Goal: Register for event/course

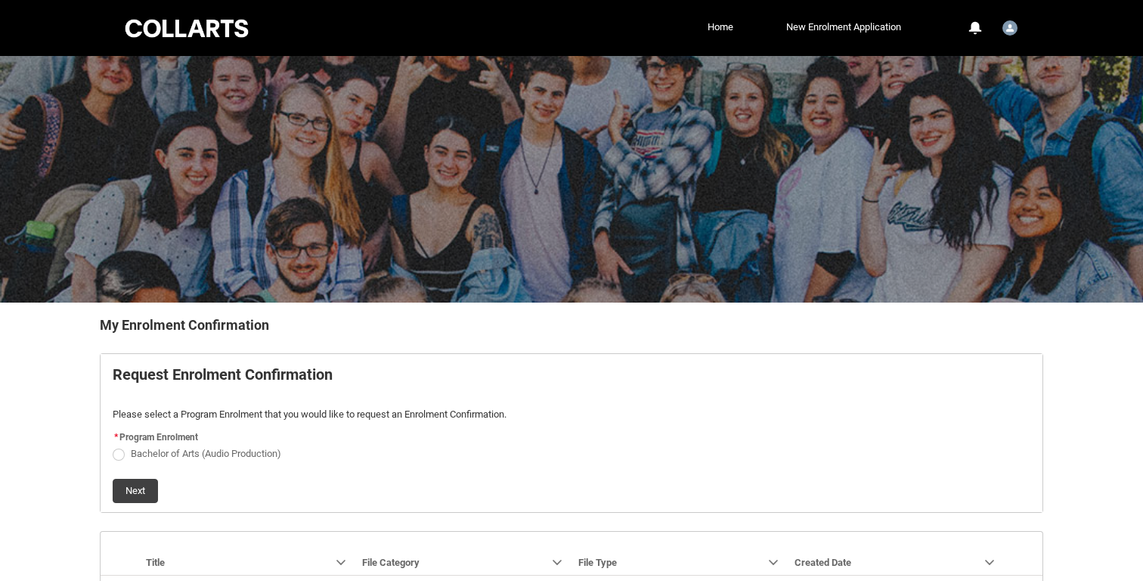
click at [122, 454] on span "REDU_Generate_Enrolment_Confirmation flow" at bounding box center [119, 454] width 12 height 12
click at [113, 445] on input "Bachelor of Arts (Audio Production)" at bounding box center [112, 444] width 1 height 1
radio input "true"
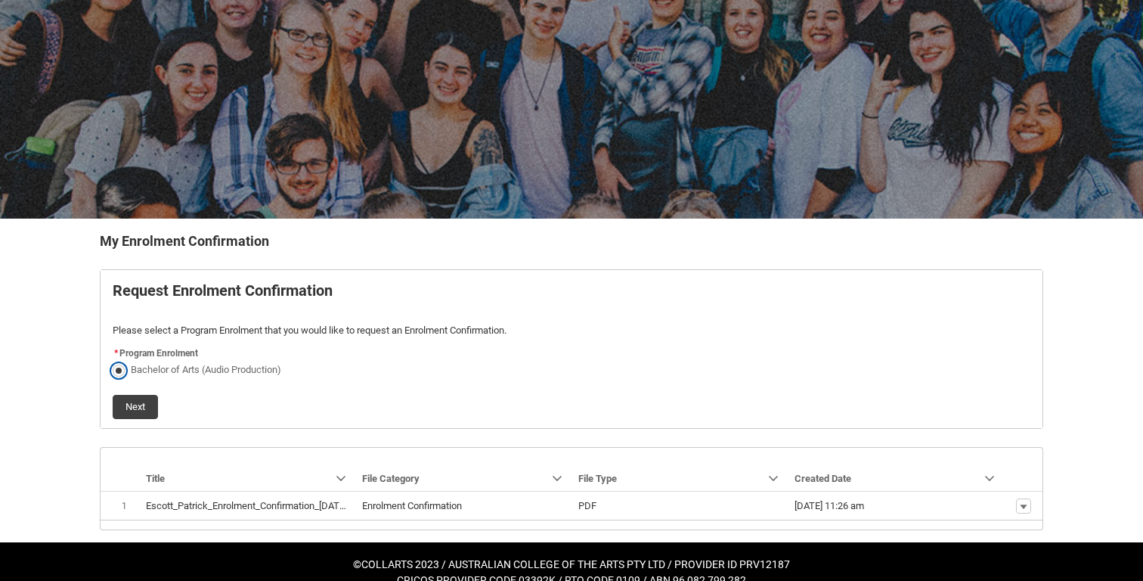
scroll to position [107, 0]
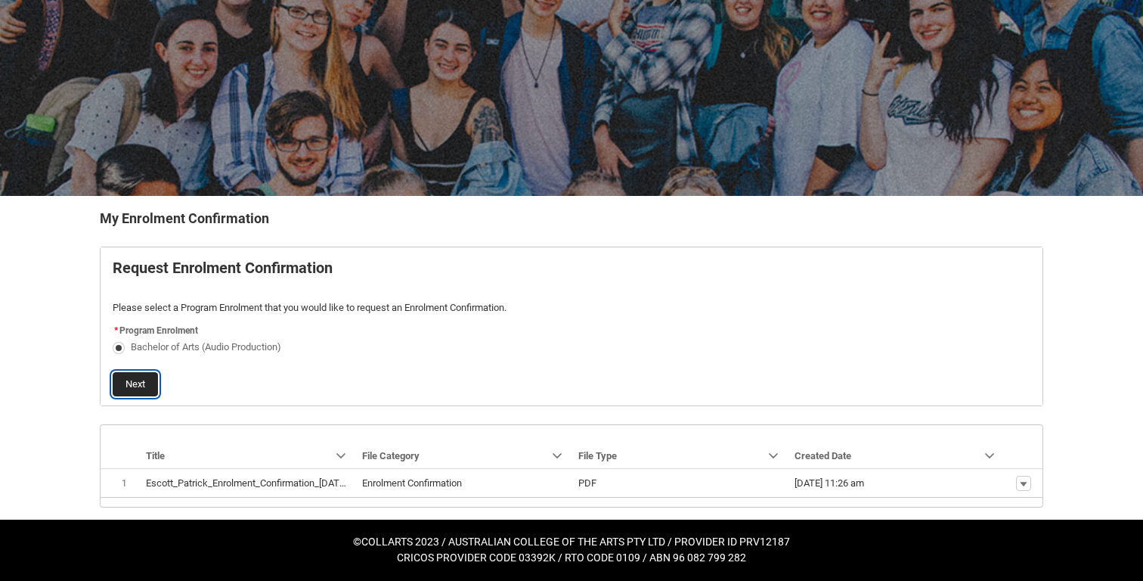
click at [144, 383] on button "Next" at bounding box center [135, 384] width 45 height 24
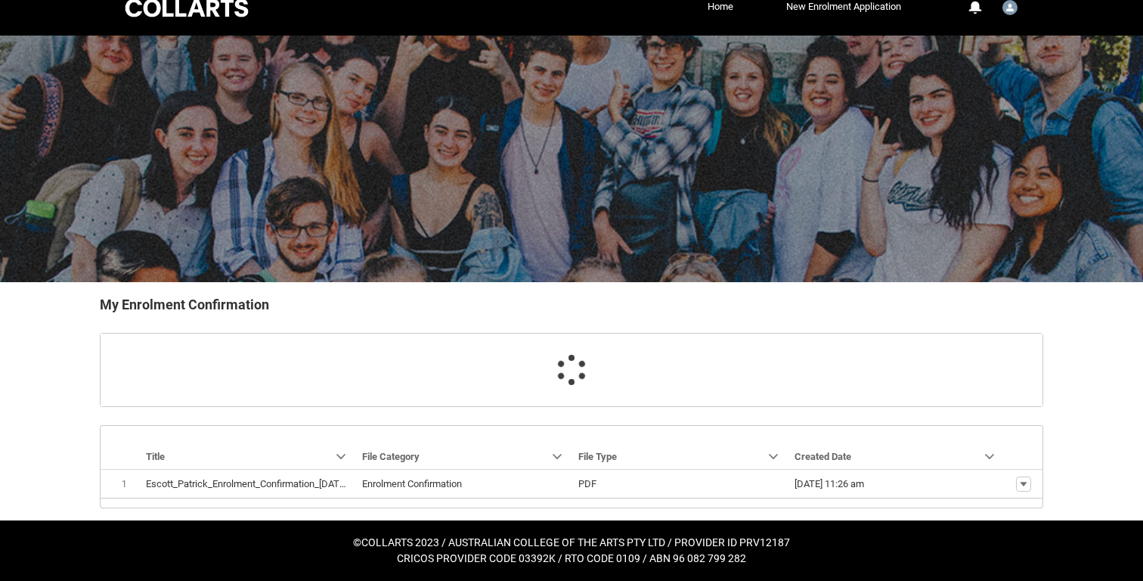
scroll to position [52, 0]
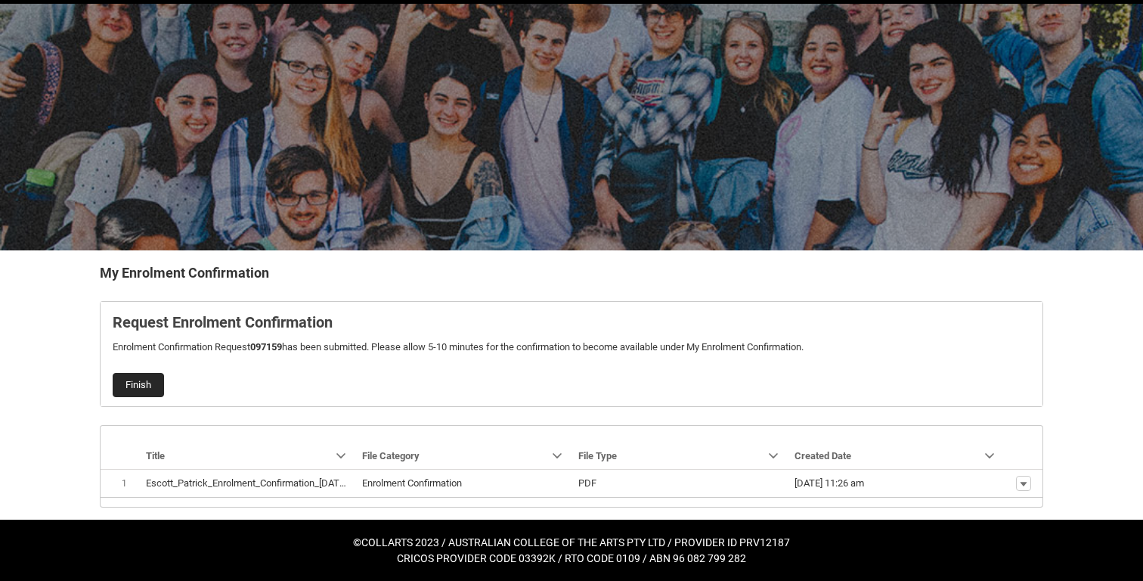
click at [140, 378] on button "Finish" at bounding box center [138, 385] width 51 height 24
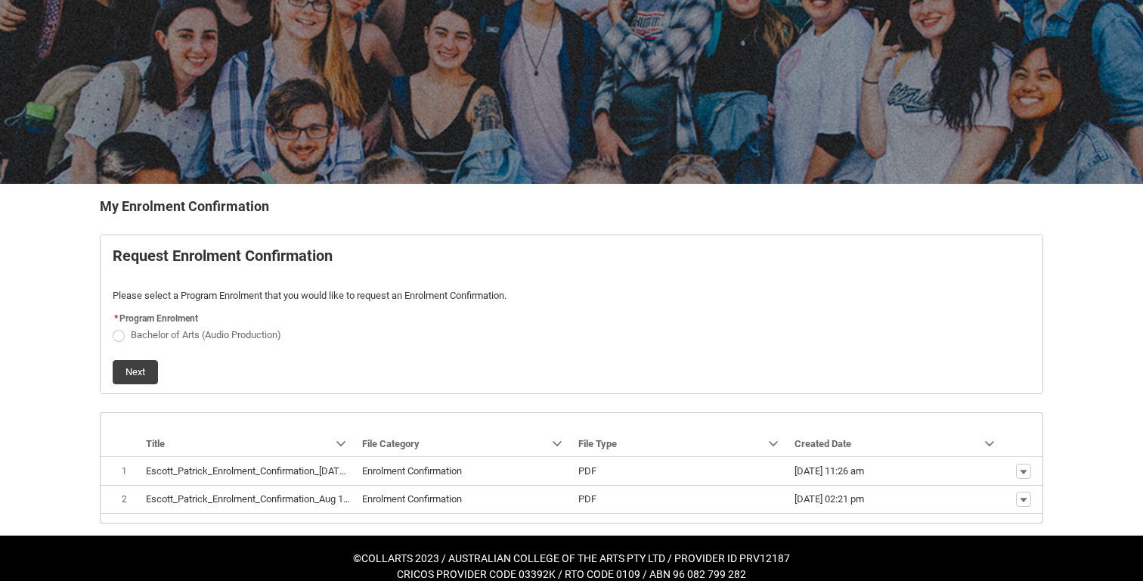
scroll to position [135, 0]
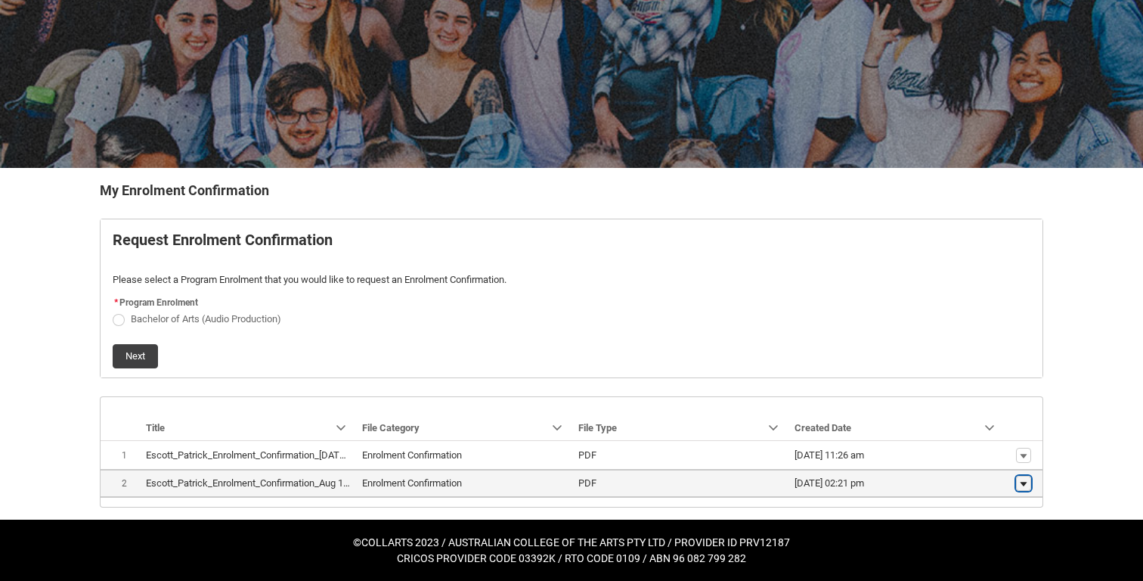
click at [1016, 478] on button "Show actions" at bounding box center [1023, 482] width 15 height 15
click at [1002, 457] on span "Download" at bounding box center [989, 460] width 42 height 14
